Goal: Task Accomplishment & Management: Use online tool/utility

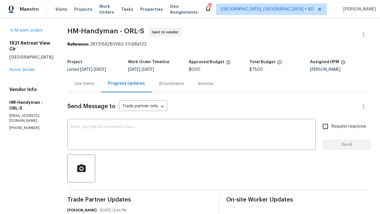
scroll to position [53, 0]
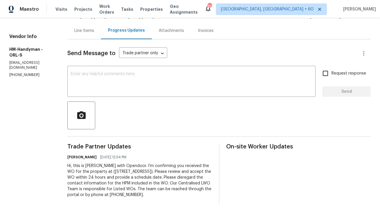
copy div "Hi, this is [PERSON_NAME] with Opendoor. I’m confirming you received the WO for…"
drag, startPoint x: 186, startPoint y: 196, endPoint x: 73, endPoint y: 165, distance: 117.1
click at [73, 165] on div "All work orders 1821 Retreat View Cir Sanford, FL 32771 Home details Vendor Inf…" at bounding box center [190, 89] width 380 height 249
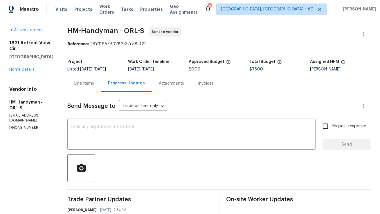
scroll to position [0, 0]
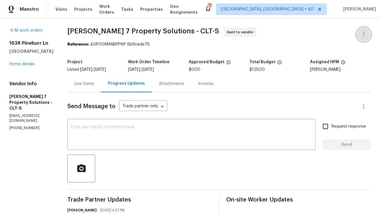
click at [360, 34] on icon "button" at bounding box center [363, 34] width 7 height 7
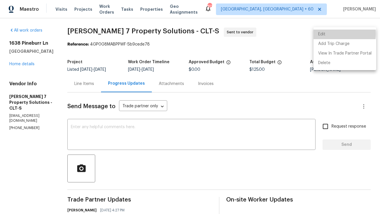
click at [330, 34] on li "Edit" at bounding box center [345, 35] width 63 height 10
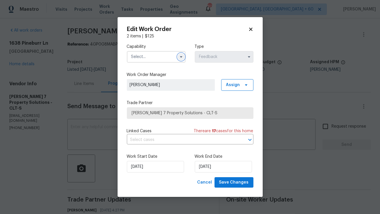
click at [180, 55] on icon "button" at bounding box center [181, 57] width 5 height 5
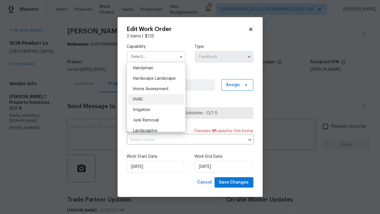
scroll to position [320, 0]
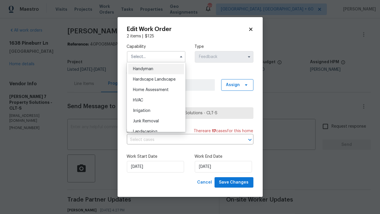
click at [155, 70] on div "Handyman" at bounding box center [156, 69] width 56 height 10
type input "Handyman"
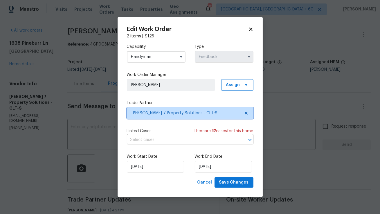
click at [158, 113] on span "Harris 7 Property Solutions - CLT-S" at bounding box center [186, 113] width 108 height 6
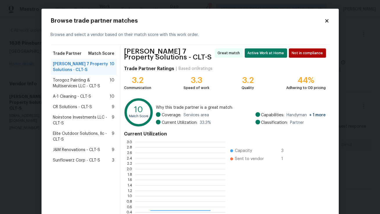
scroll to position [81, 90]
click at [94, 83] on span "Torogoz Painting & Multiservices LLC - CLT-S" at bounding box center [81, 84] width 57 height 12
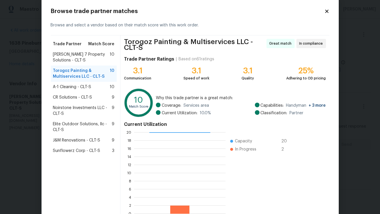
scroll to position [44, 0]
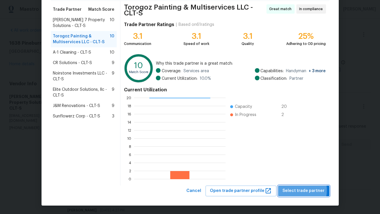
click at [297, 191] on span "Select trade partner" at bounding box center [304, 191] width 42 height 7
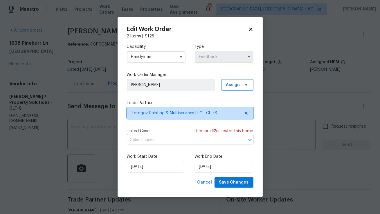
scroll to position [0, 0]
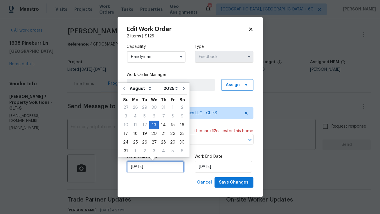
click at [165, 168] on input "13/08/2025" at bounding box center [155, 167] width 57 height 12
click at [161, 125] on div "14" at bounding box center [163, 125] width 9 height 8
type input "14/08/2025"
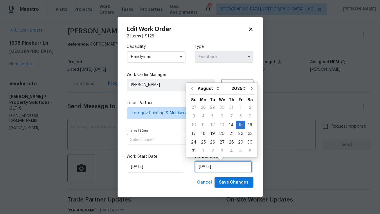
click at [202, 168] on input "15/08/2025" at bounding box center [223, 167] width 57 height 12
click at [200, 134] on div "18" at bounding box center [203, 134] width 9 height 8
type input "18/08/2025"
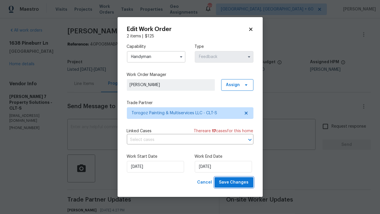
click at [236, 184] on span "Save Changes" at bounding box center [234, 182] width 30 height 7
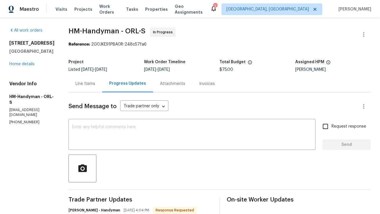
click at [137, 136] on textarea at bounding box center [192, 135] width 240 height 20
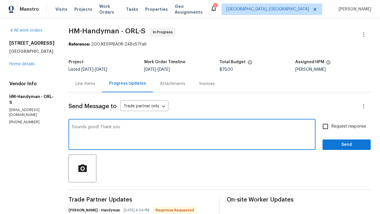
type textarea "Sounds good! Thank you."
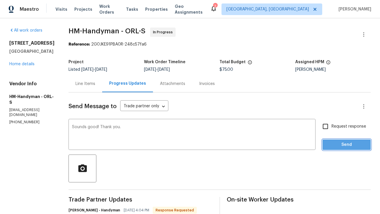
click at [336, 145] on span "Send" at bounding box center [346, 144] width 39 height 7
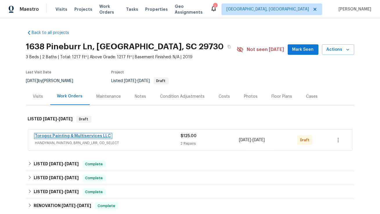
click at [96, 135] on link "Torogoz Painting & Multiservices LLC" at bounding box center [73, 136] width 76 height 4
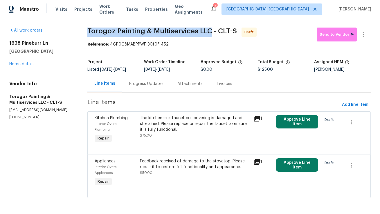
copy span "Torogoz Painting & Multiservices LLC"
drag, startPoint x: 90, startPoint y: 32, endPoint x: 209, endPoint y: 28, distance: 119.7
click at [209, 28] on span "Torogoz Painting & Multiservices LLC - CLT-S" at bounding box center [162, 31] width 150 height 7
click at [364, 37] on icon "button" at bounding box center [363, 34] width 1 height 5
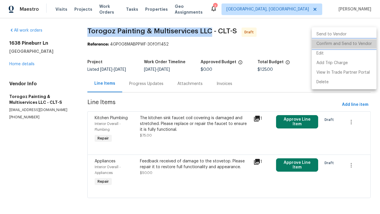
click at [355, 44] on li "Confirm and Send to Vendor" at bounding box center [344, 44] width 65 height 10
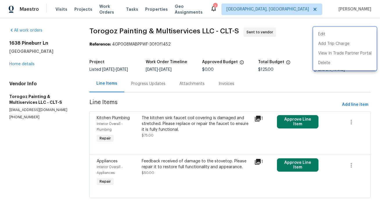
click at [140, 85] on div at bounding box center [190, 107] width 380 height 214
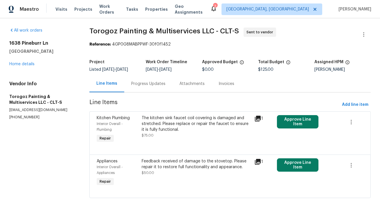
click at [148, 83] on div "Progress Updates" at bounding box center [148, 84] width 34 height 6
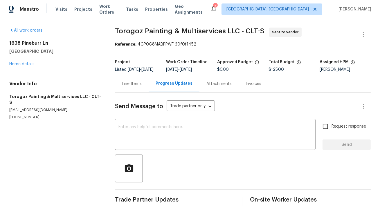
click at [124, 87] on div "Line Items" at bounding box center [132, 84] width 20 height 6
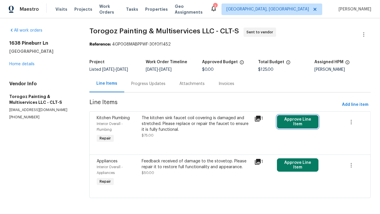
click at [305, 121] on button "Approve Line Item" at bounding box center [298, 121] width 42 height 13
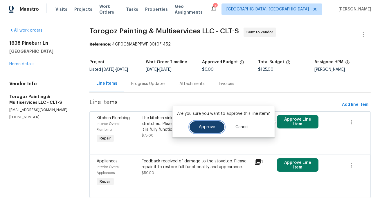
click at [219, 127] on button "Approve" at bounding box center [207, 127] width 35 height 12
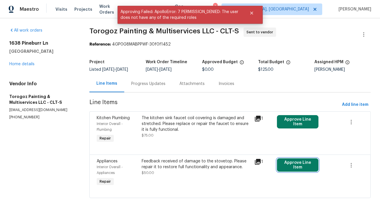
click at [293, 166] on button "Approve Line Item" at bounding box center [298, 165] width 42 height 13
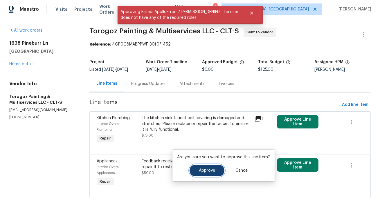
click at [215, 168] on button "Approve" at bounding box center [207, 171] width 35 height 12
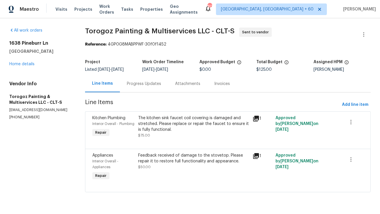
click at [139, 82] on div "Progress Updates" at bounding box center [144, 84] width 34 height 6
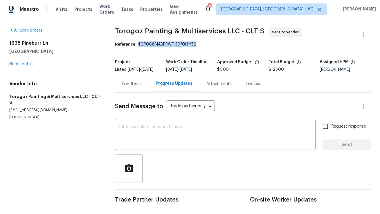
copy div "4GP0G8MABPPWF-30f0f1452"
drag, startPoint x: 138, startPoint y: 44, endPoint x: 203, endPoint y: 45, distance: 65.1
click at [203, 45] on div "Reference: 4GP0G8MABPPWF-30f0f1452" at bounding box center [243, 45] width 256 height 6
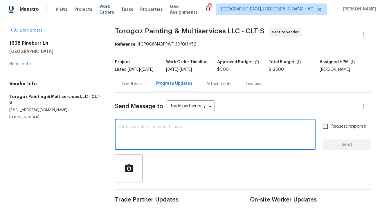
click at [145, 144] on textarea at bounding box center [216, 135] width 194 height 20
paste textarea "Hi, this is Anthony with Opendoor. I’m confirming you received the WO for the p…"
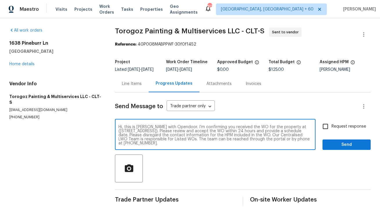
drag, startPoint x: 292, startPoint y: 130, endPoint x: 184, endPoint y: 135, distance: 107.3
click at [184, 135] on textarea "Hi, this is Anthony with Opendoor. I’m confirming you received the WO for the p…" at bounding box center [216, 135] width 194 height 20
paste textarea "638 Pineburr Ln, Rock Hill, SC 29730"
type textarea "Hi, this is [PERSON_NAME] with Opendoor. I’m confirming you received the WO for…"
click at [326, 130] on input "Request response" at bounding box center [326, 127] width 12 height 12
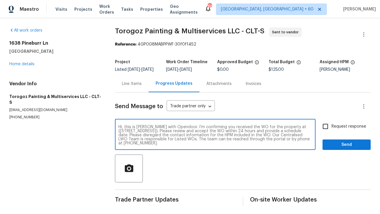
checkbox input "true"
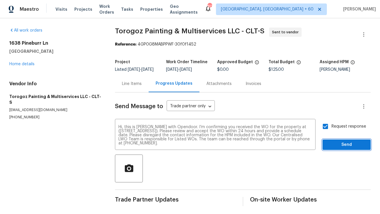
click at [348, 149] on span "Send" at bounding box center [346, 144] width 39 height 7
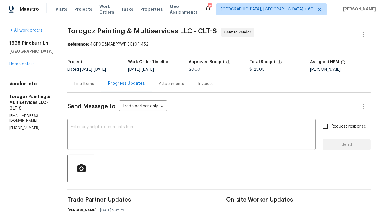
scroll to position [2, 0]
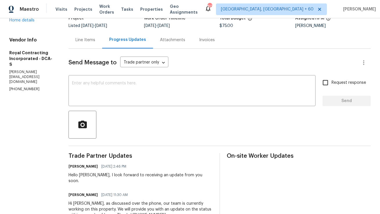
scroll to position [69, 0]
